Goal: Find specific page/section: Find specific page/section

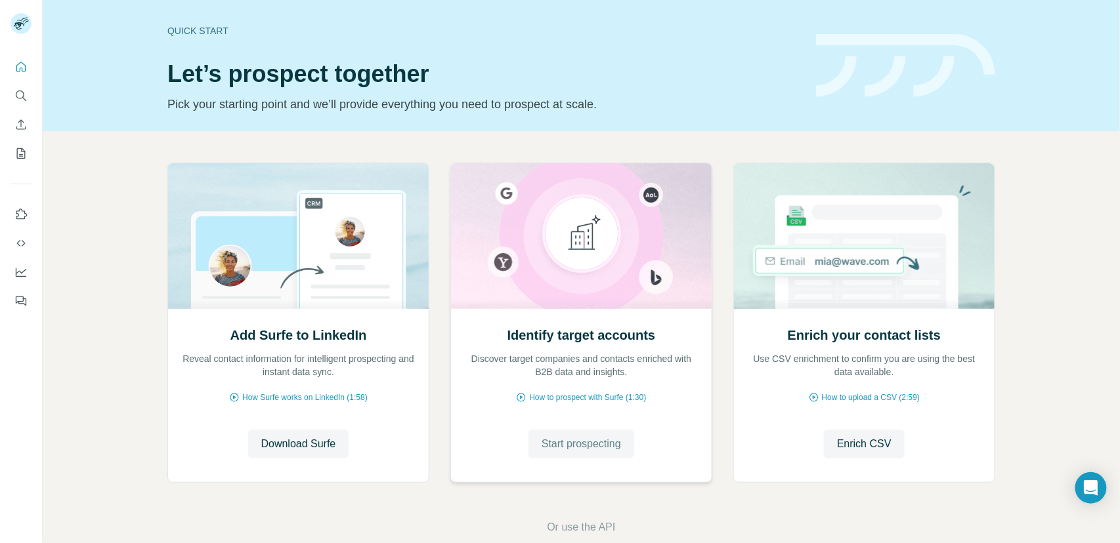
click at [589, 451] on span "Start prospecting" at bounding box center [581, 444] width 79 height 16
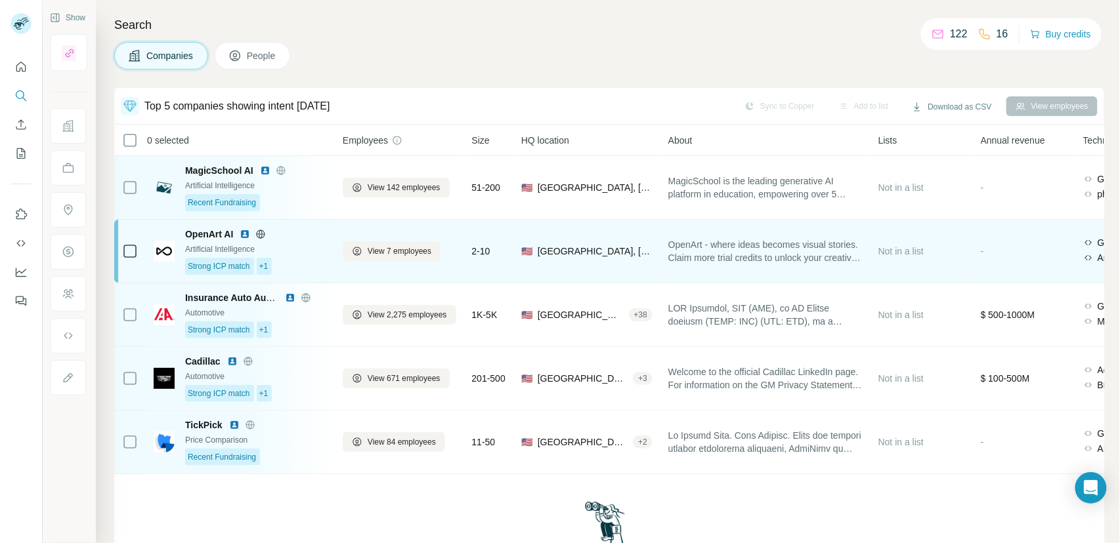
click at [314, 257] on div "OpenArt AI Artificial Intelligence Strong ICP match +1" at bounding box center [256, 251] width 142 height 47
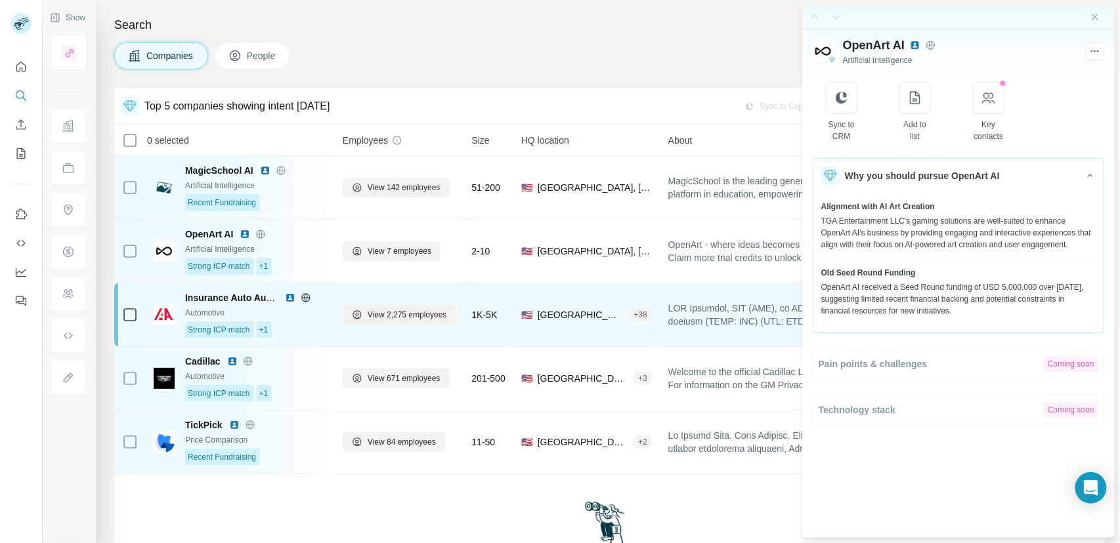
click at [305, 326] on div "Strong ICP match +1" at bounding box center [256, 330] width 142 height 17
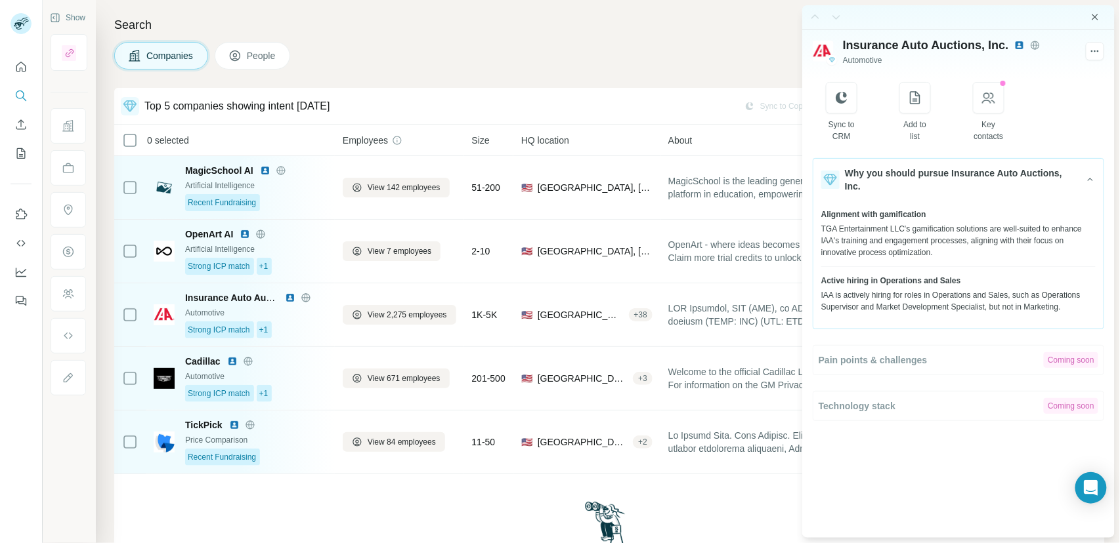
click at [1096, 20] on icon "Close side panel" at bounding box center [1095, 17] width 11 height 11
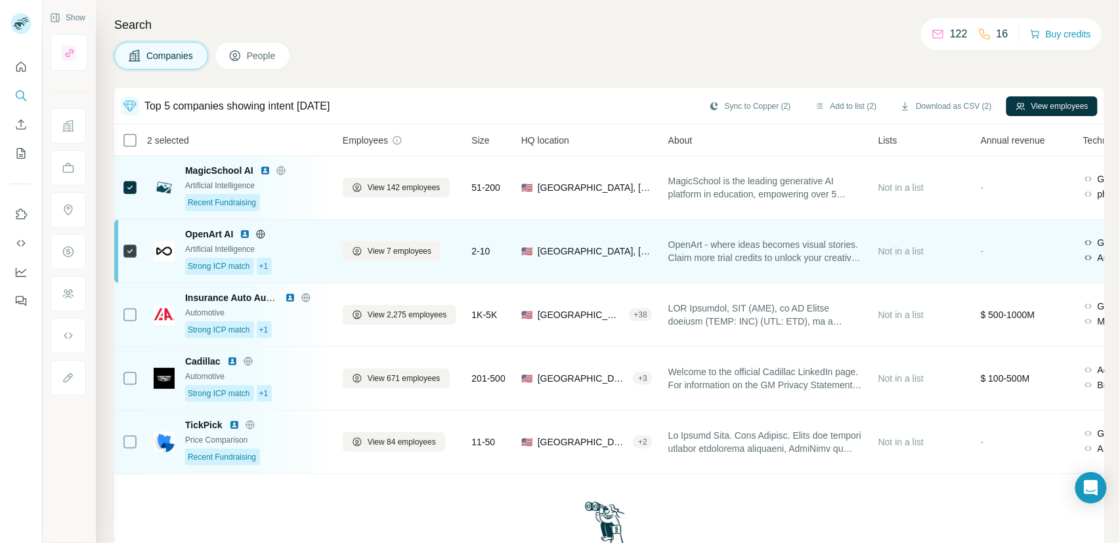
click at [316, 259] on div "Strong ICP match +1" at bounding box center [256, 266] width 142 height 17
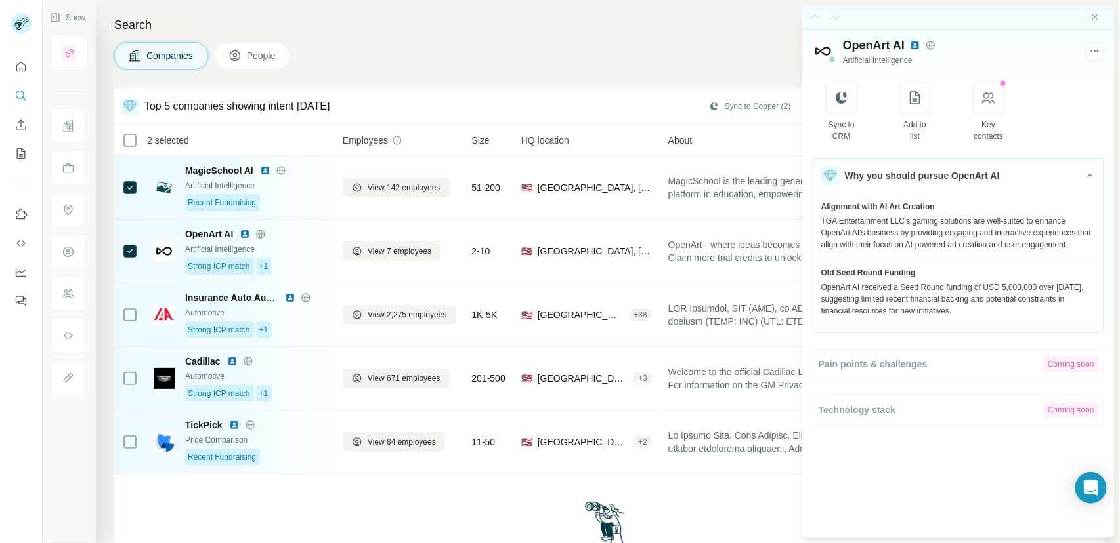
click at [634, 51] on div "Companies People" at bounding box center [609, 56] width 990 height 28
